Goal: Information Seeking & Learning: Learn about a topic

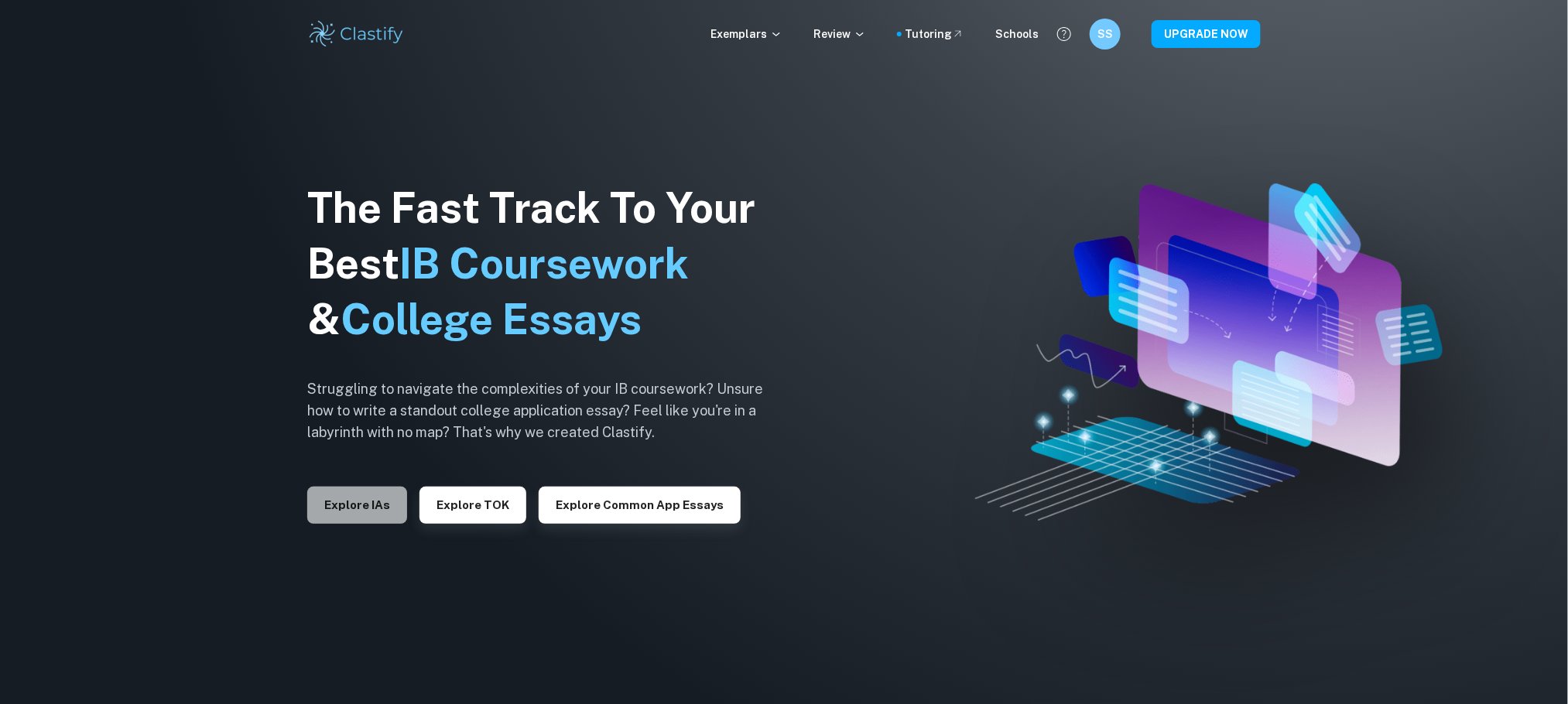
click at [337, 493] on button "Explore IAs" at bounding box center [357, 505] width 100 height 37
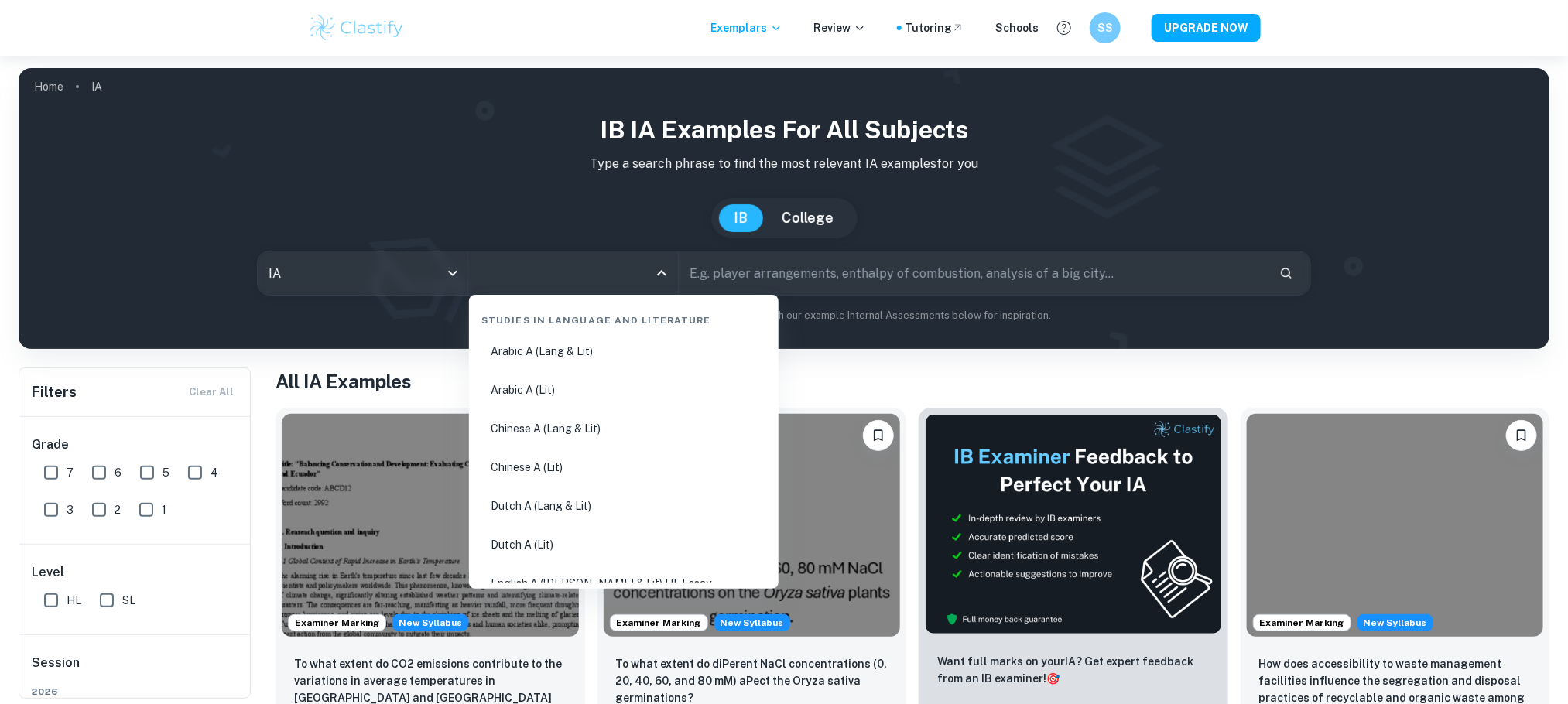
click at [588, 272] on input "All Subjects" at bounding box center [561, 272] width 172 height 29
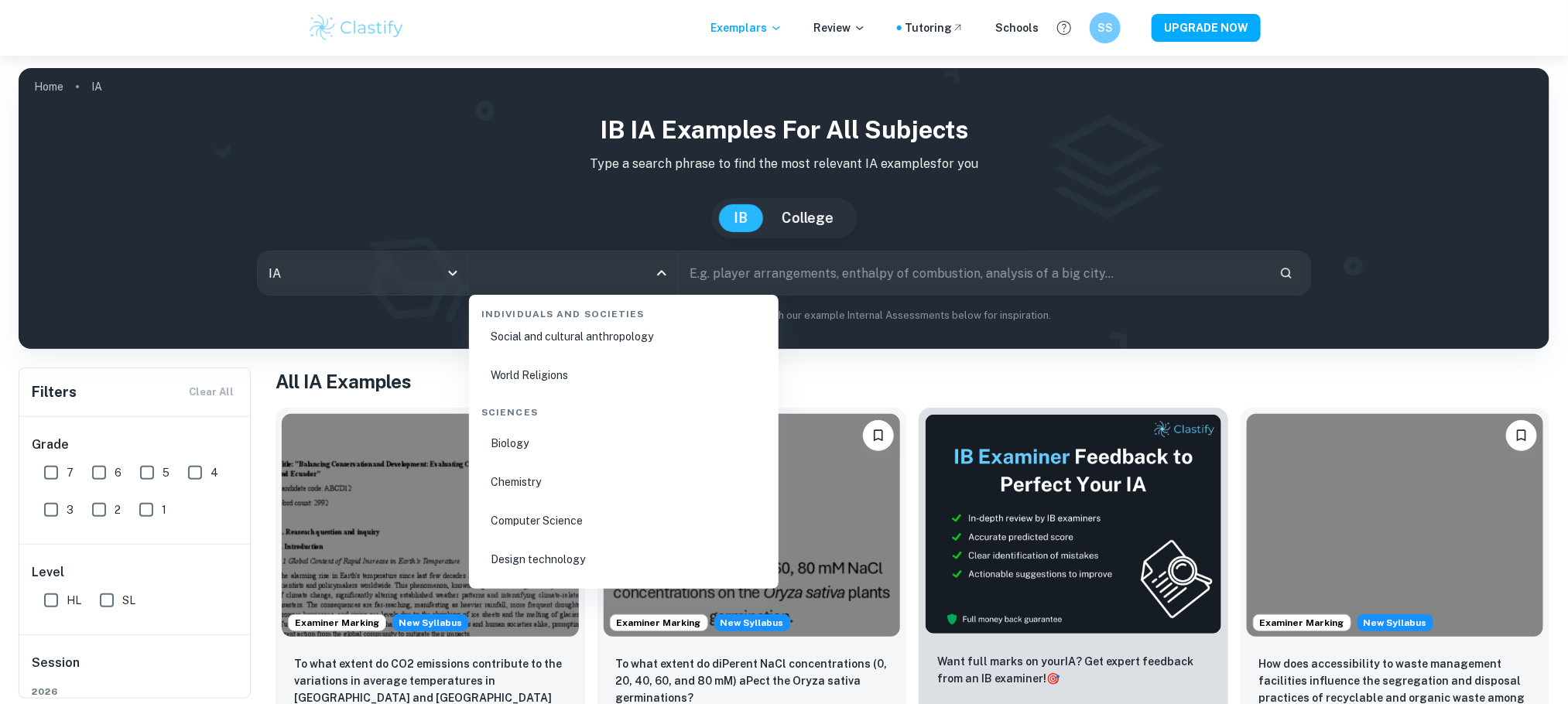
scroll to position [2364, 0]
click at [555, 390] on li "Biology" at bounding box center [623, 396] width 297 height 35
type input "Biology"
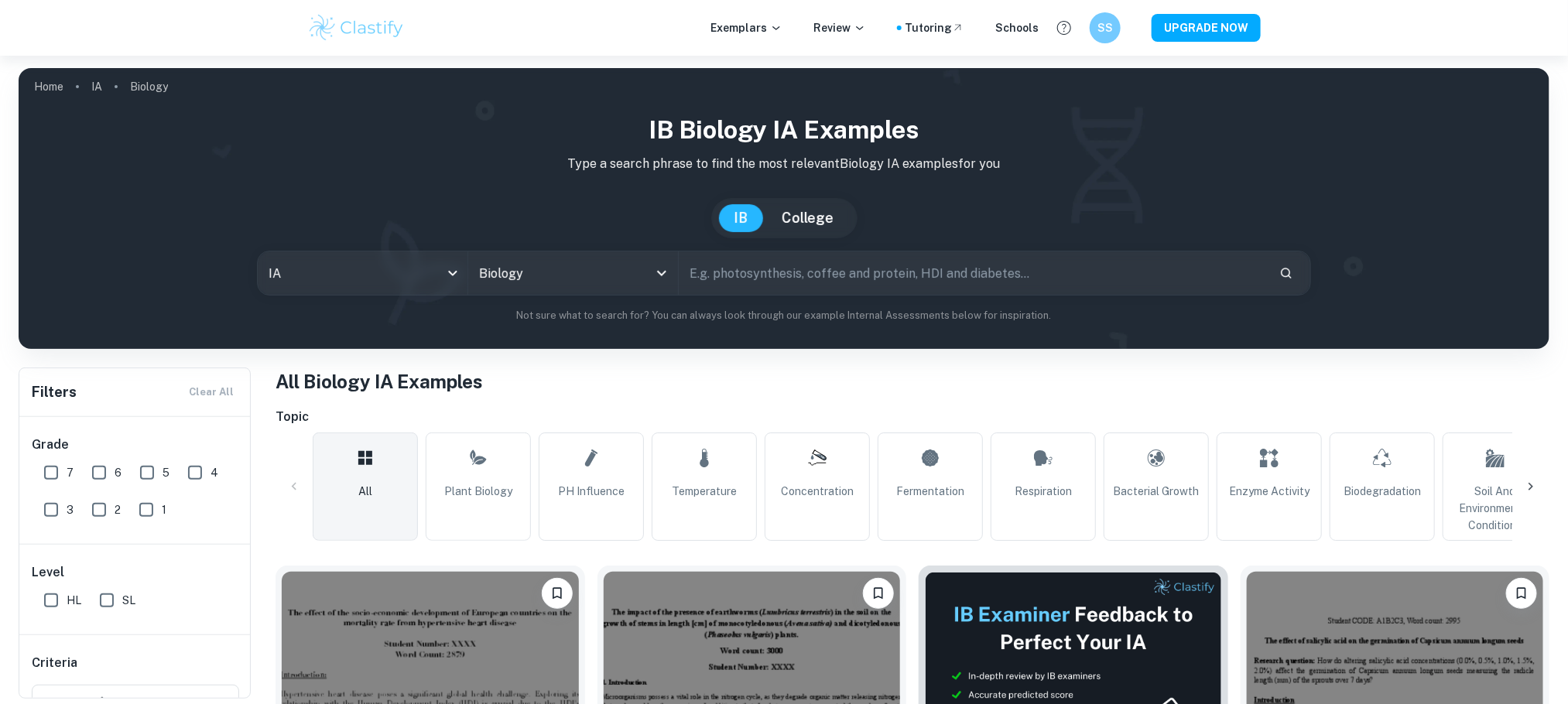
click at [717, 287] on input "text" at bounding box center [973, 272] width 588 height 43
type input "auxin"
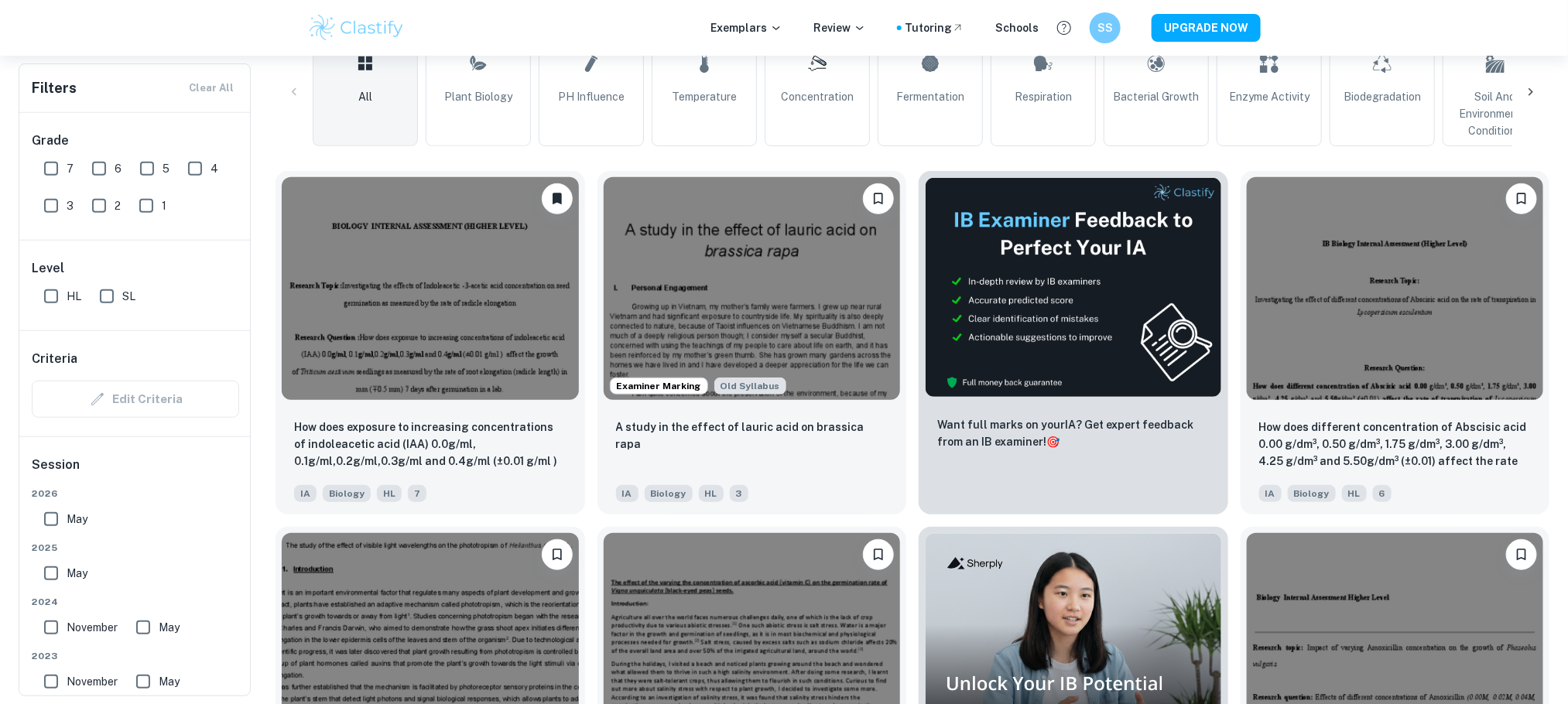
scroll to position [376, 0]
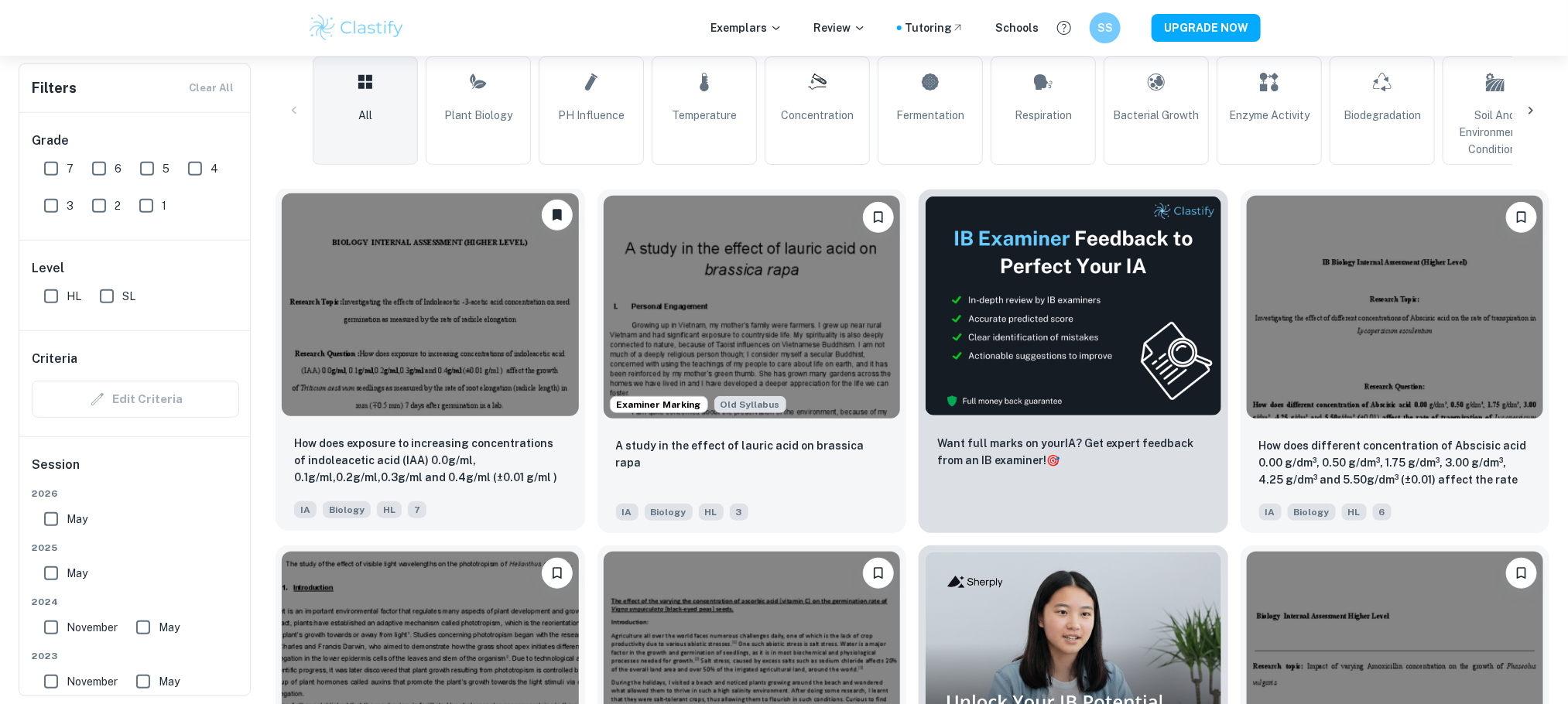
click at [437, 344] on img at bounding box center [430, 305] width 297 height 223
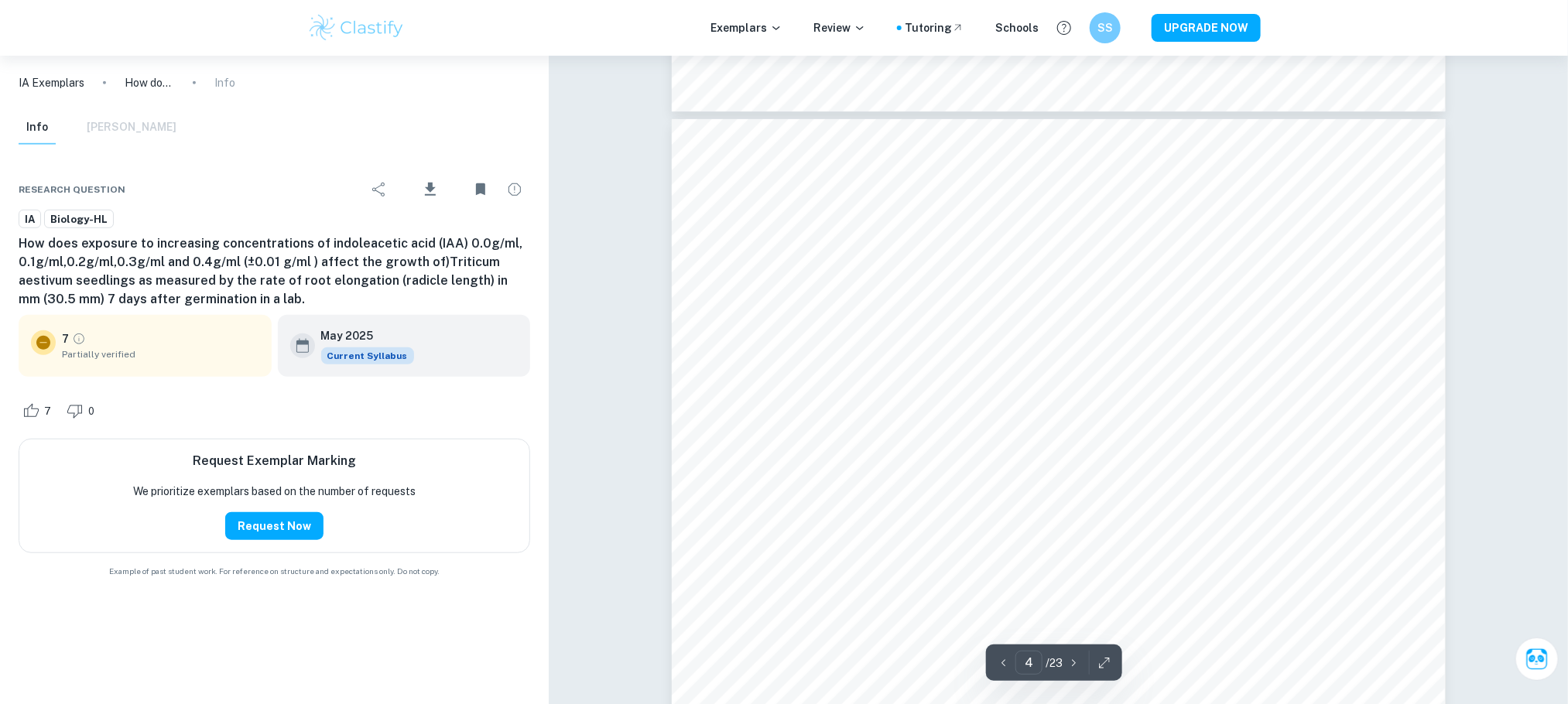
scroll to position [3552, 0]
type input "5"
